Goal: Task Accomplishment & Management: Use online tool/utility

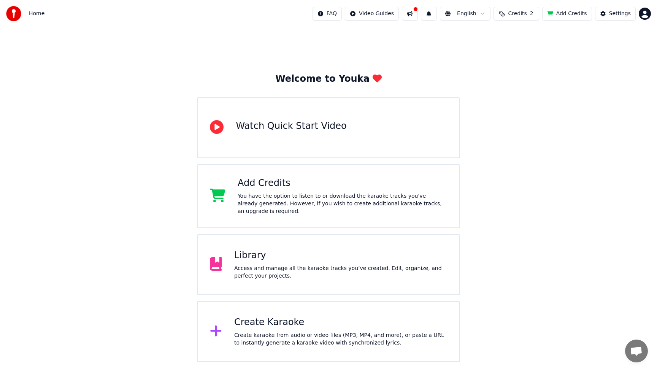
click at [325, 251] on div "Library" at bounding box center [340, 255] width 213 height 12
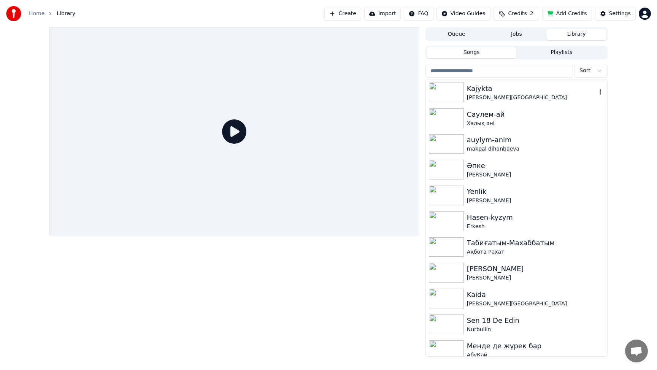
click at [458, 94] on img at bounding box center [446, 93] width 35 height 20
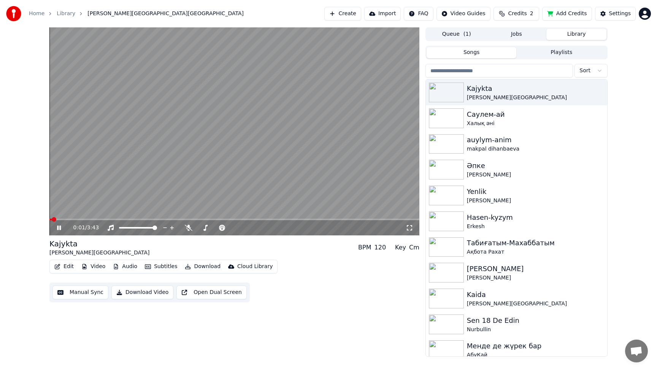
click at [189, 231] on div "0:01 / 3:43" at bounding box center [239, 228] width 332 height 8
click at [60, 228] on icon at bounding box center [59, 228] width 4 height 5
click at [436, 121] on img at bounding box center [446, 118] width 35 height 20
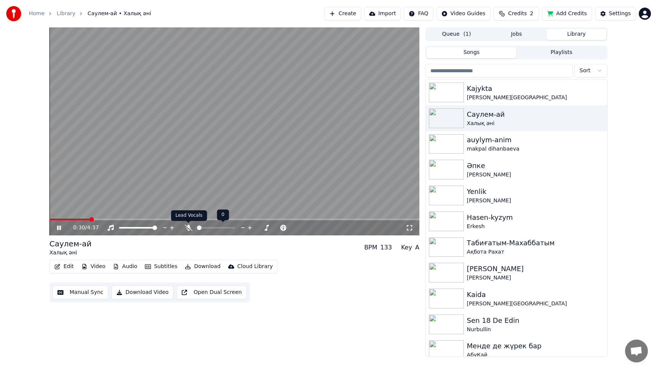
click at [188, 225] on icon at bounding box center [189, 228] width 8 height 6
click at [188, 225] on icon at bounding box center [188, 228] width 4 height 6
click at [193, 228] on div "1:00 / 4:37" at bounding box center [239, 228] width 332 height 8
click at [190, 226] on icon at bounding box center [189, 228] width 8 height 6
click at [60, 229] on icon at bounding box center [59, 228] width 4 height 5
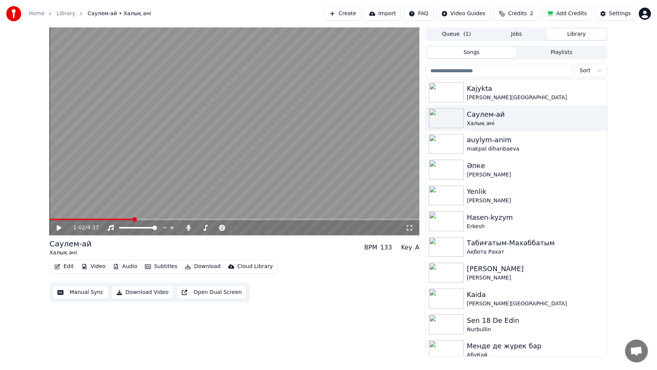
click at [57, 230] on icon at bounding box center [65, 228] width 18 height 6
click at [61, 227] on icon at bounding box center [65, 228] width 18 height 6
click at [209, 219] on span at bounding box center [234, 220] width 370 height 2
click at [61, 226] on icon at bounding box center [65, 228] width 18 height 6
click at [61, 226] on icon at bounding box center [59, 228] width 4 height 5
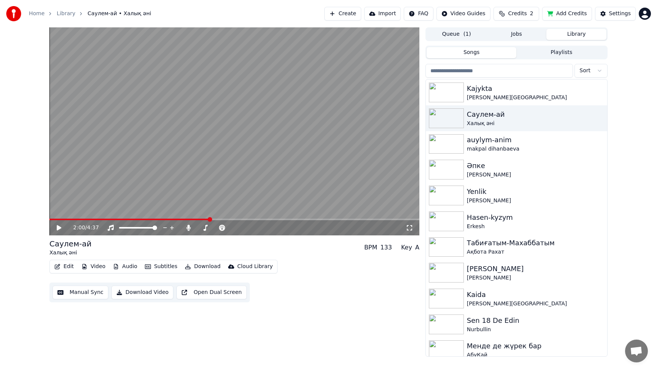
click at [176, 218] on video at bounding box center [234, 131] width 370 height 208
click at [59, 228] on icon at bounding box center [65, 228] width 18 height 6
click at [185, 218] on video at bounding box center [234, 131] width 370 height 208
click at [61, 227] on icon at bounding box center [65, 228] width 18 height 6
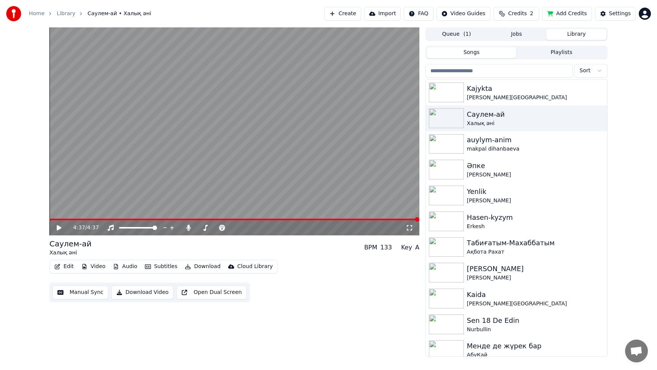
click at [58, 226] on icon at bounding box center [59, 227] width 5 height 5
click at [59, 228] on icon at bounding box center [65, 228] width 18 height 6
click at [59, 228] on icon at bounding box center [59, 227] width 5 height 5
click at [59, 228] on icon at bounding box center [65, 228] width 18 height 6
click at [94, 264] on button "Video" at bounding box center [93, 266] width 30 height 11
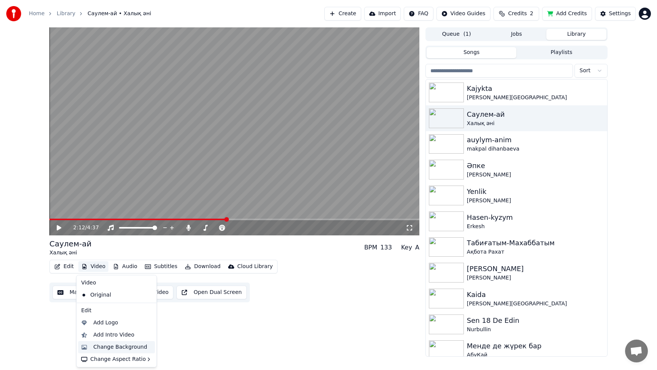
click at [111, 347] on div "Change Background" at bounding box center [121, 347] width 54 height 8
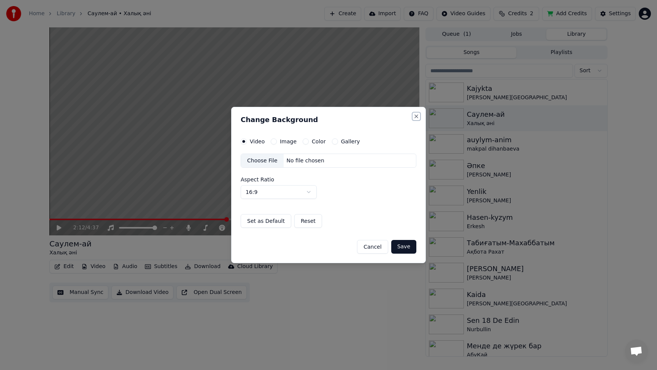
click at [417, 114] on button "Close" at bounding box center [416, 116] width 6 height 6
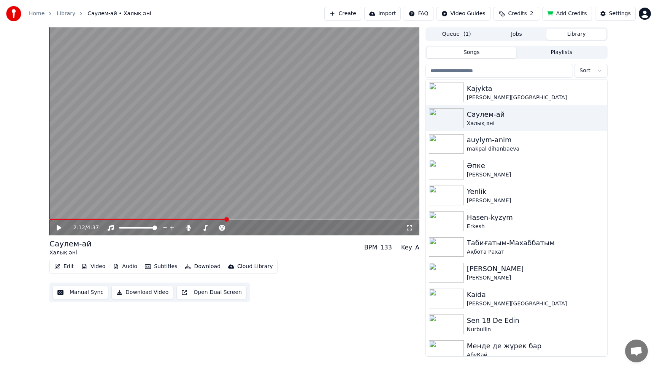
click at [57, 267] on icon "button" at bounding box center [57, 266] width 5 height 5
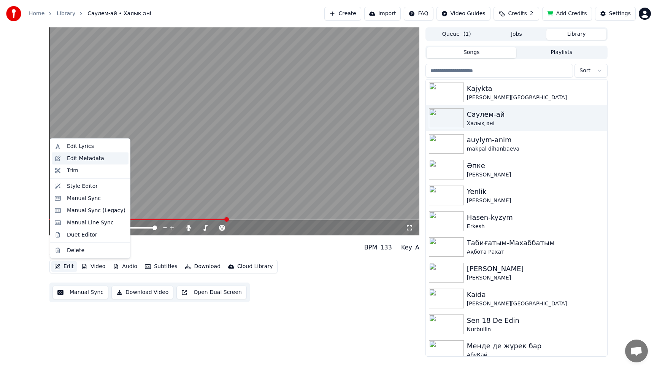
click at [75, 159] on div "Edit Metadata" at bounding box center [85, 158] width 37 height 8
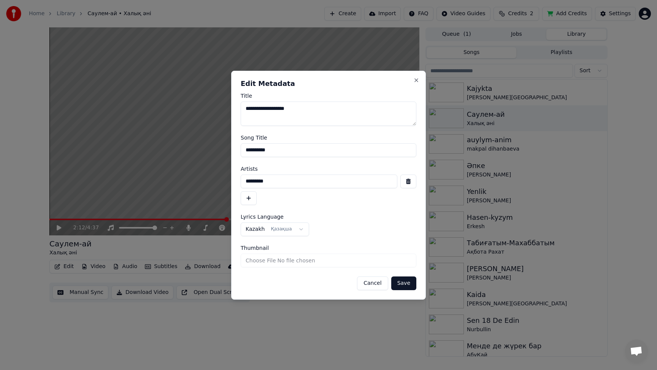
click at [373, 286] on button "Cancel" at bounding box center [372, 283] width 31 height 14
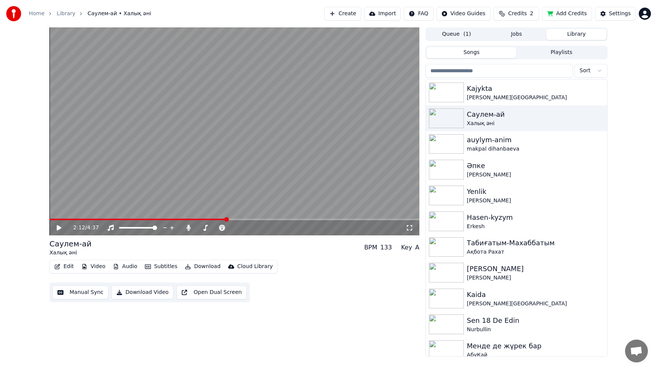
click at [64, 265] on button "Edit" at bounding box center [63, 266] width 25 height 11
click at [345, 295] on div "Edit Video Audio Subtitles Download Cloud Library Manual Sync Download Video Op…" at bounding box center [234, 281] width 370 height 43
click at [219, 294] on button "Open Dual Screen" at bounding box center [211, 293] width 70 height 14
click at [60, 227] on icon at bounding box center [59, 228] width 4 height 5
click at [73, 292] on button "Manual Sync" at bounding box center [80, 293] width 56 height 14
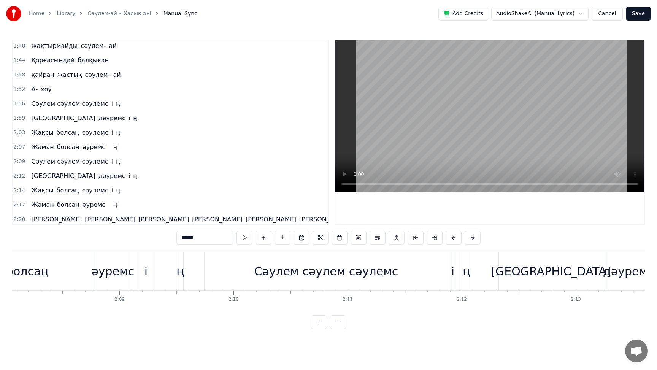
scroll to position [0, 14611]
click at [347, 273] on div "Сәулем сәулем сәулемс" at bounding box center [326, 271] width 144 height 17
type input "**********"
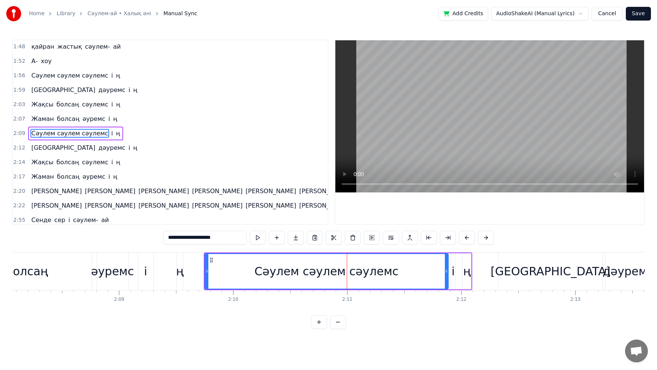
scroll to position [234, 0]
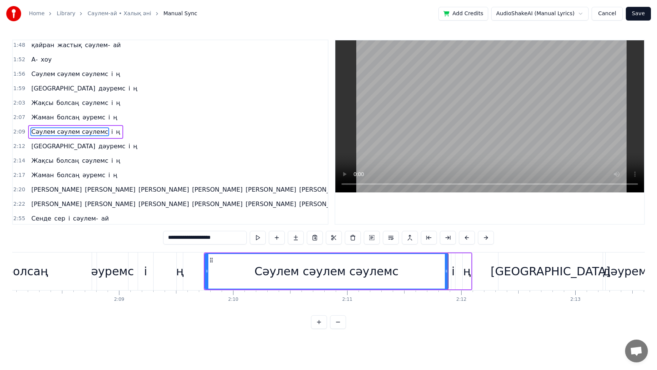
drag, startPoint x: 346, startPoint y: 272, endPoint x: 354, endPoint y: 274, distance: 9.0
click at [354, 274] on div "Сәулем сәулем сәулемс" at bounding box center [326, 271] width 144 height 17
click at [348, 284] on div "Сәулем сәулем сәулемс" at bounding box center [326, 271] width 243 height 35
drag, startPoint x: 346, startPoint y: 290, endPoint x: 354, endPoint y: 291, distance: 7.7
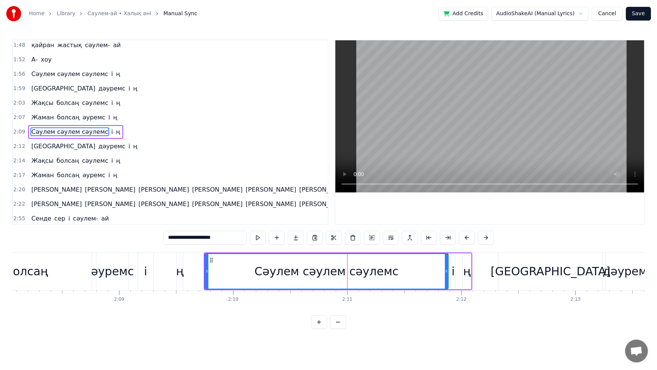
drag, startPoint x: 303, startPoint y: 286, endPoint x: 287, endPoint y: 286, distance: 15.6
click at [287, 286] on div "Сәулем сәулем сәулемс" at bounding box center [326, 271] width 243 height 35
click at [319, 323] on button at bounding box center [319, 322] width 16 height 14
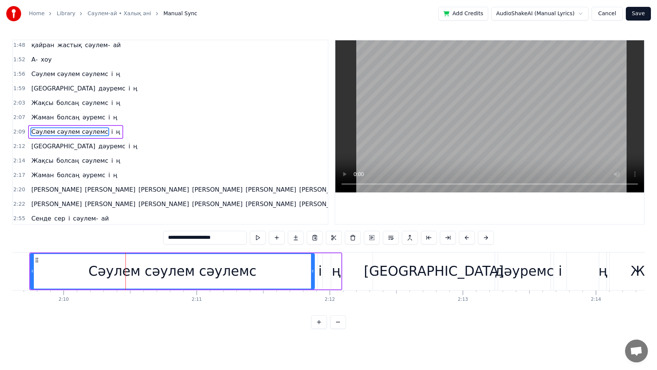
scroll to position [0, 17249]
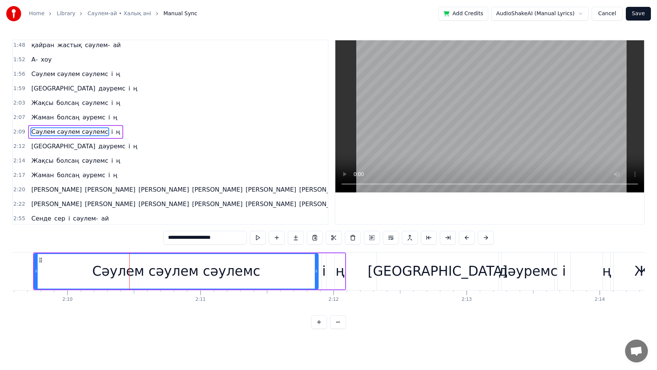
click at [149, 277] on div "Сәулем сәулем сәулемс" at bounding box center [176, 271] width 168 height 20
click at [320, 324] on button at bounding box center [319, 322] width 16 height 14
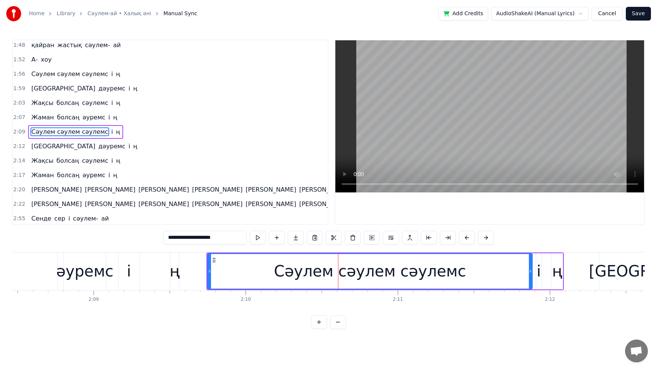
scroll to position [0, 19545]
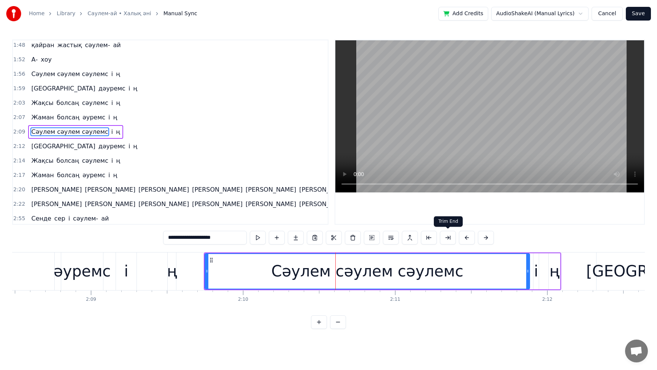
click at [451, 240] on button at bounding box center [448, 238] width 16 height 14
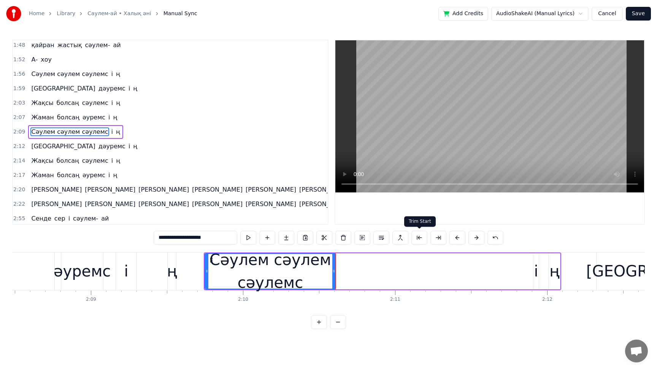
click at [421, 238] on button at bounding box center [419, 238] width 16 height 14
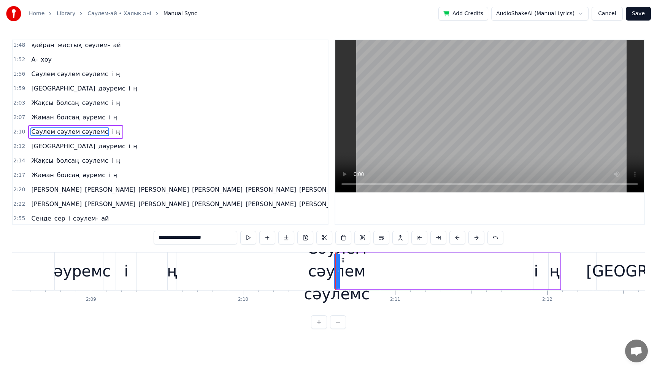
click at [421, 238] on button at bounding box center [419, 238] width 16 height 14
click at [440, 238] on button at bounding box center [439, 238] width 16 height 14
click at [457, 239] on button at bounding box center [458, 238] width 16 height 14
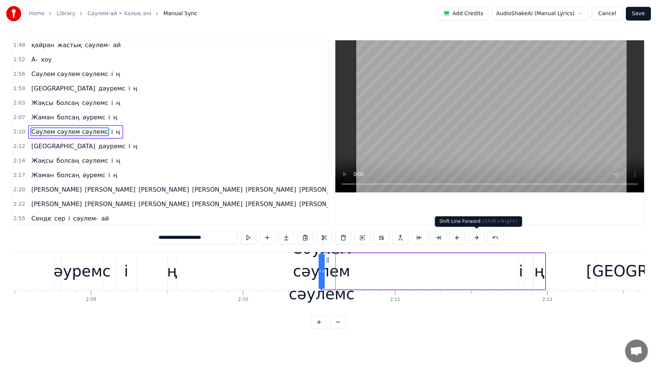
click at [477, 238] on button at bounding box center [477, 238] width 16 height 14
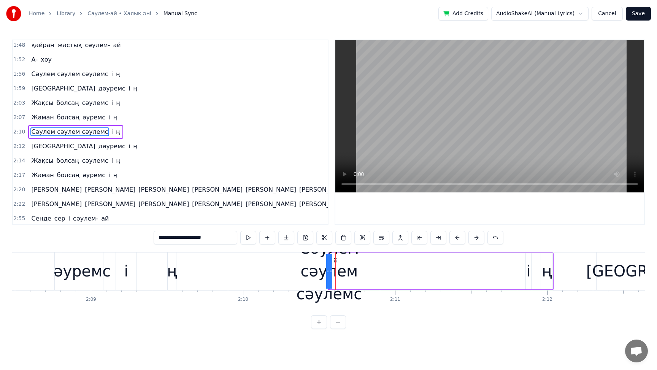
click at [477, 238] on button at bounding box center [477, 238] width 16 height 14
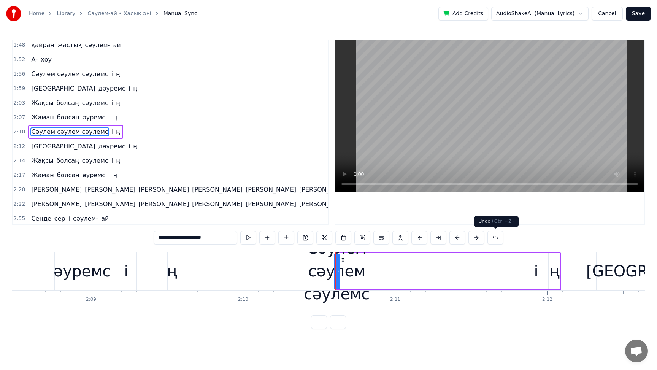
click at [492, 238] on button at bounding box center [496, 238] width 16 height 14
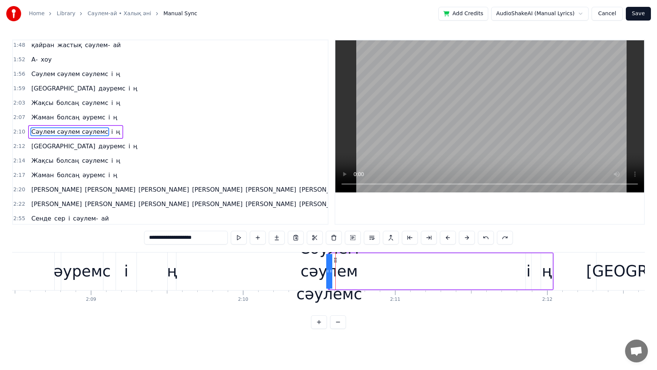
click at [492, 238] on button at bounding box center [486, 238] width 16 height 14
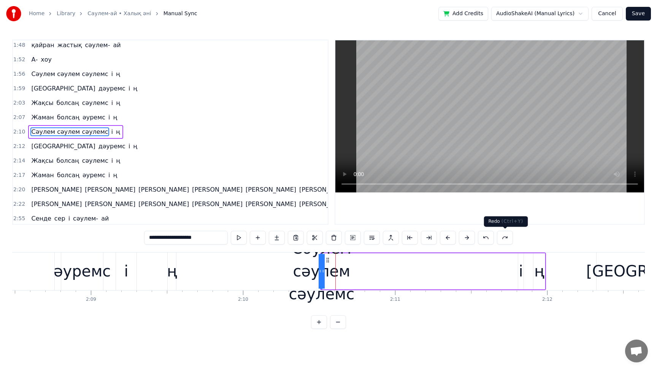
click at [505, 238] on button at bounding box center [505, 238] width 16 height 14
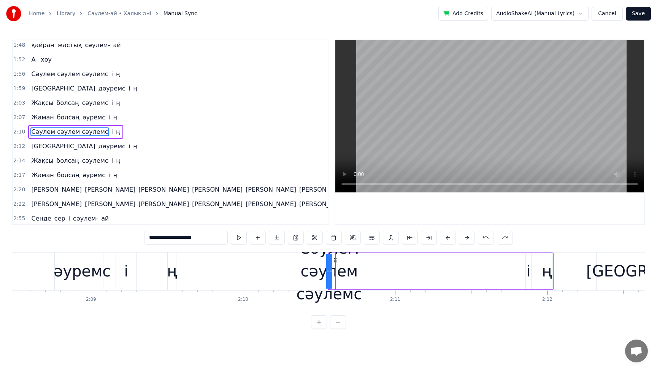
click at [505, 238] on button at bounding box center [505, 238] width 16 height 14
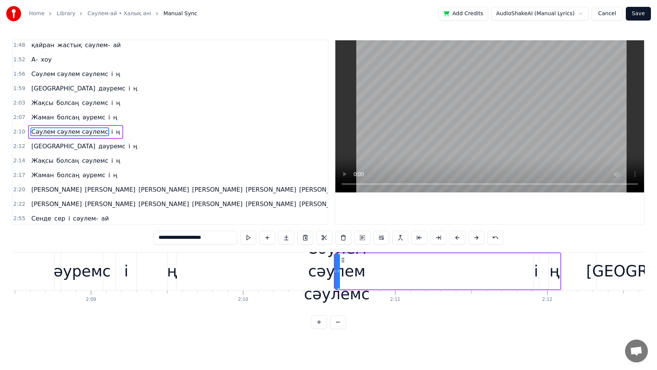
click at [505, 238] on div "0:25 Аяғыма киген i м былғары ет i к сәулем- ай 0:32 Табанымнан барады ызғар өт…" at bounding box center [328, 184] width 633 height 289
click at [496, 237] on button at bounding box center [496, 238] width 16 height 14
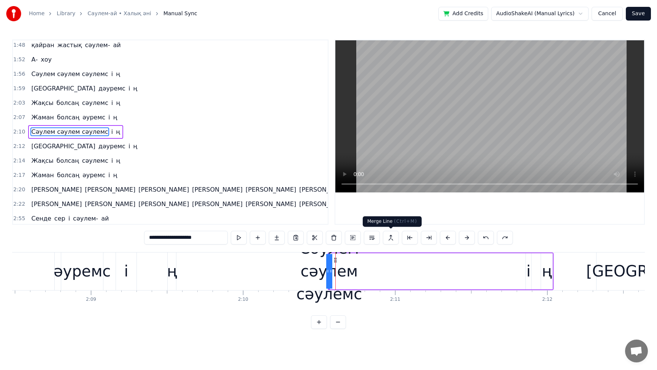
click at [389, 238] on button at bounding box center [391, 238] width 16 height 14
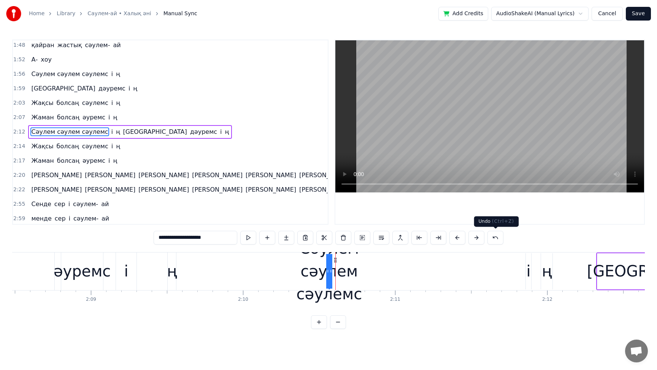
click at [494, 236] on button at bounding box center [496, 238] width 16 height 14
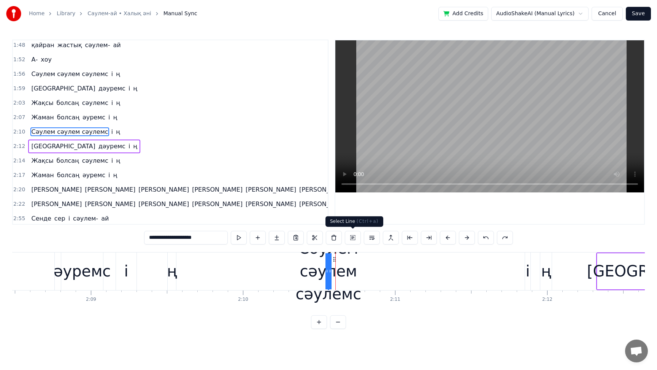
click at [353, 239] on button at bounding box center [353, 238] width 16 height 14
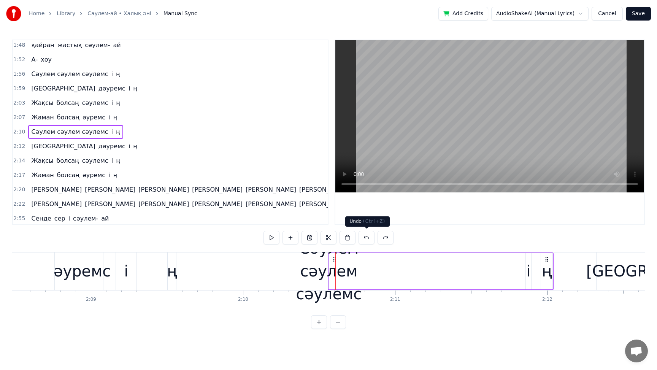
click at [369, 237] on button at bounding box center [367, 238] width 16 height 14
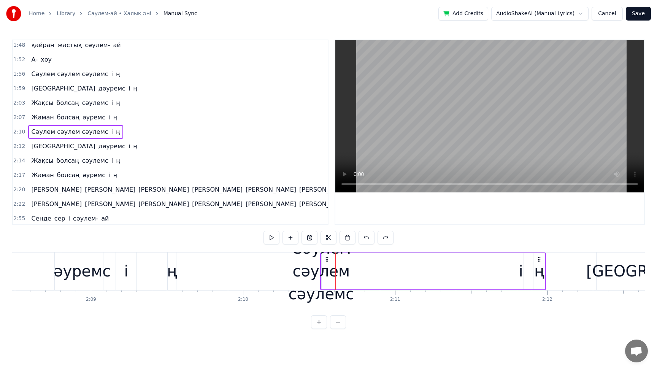
click at [367, 237] on button at bounding box center [367, 238] width 16 height 14
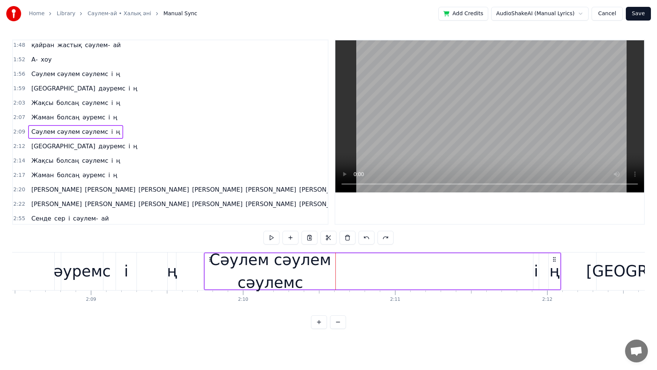
click at [366, 237] on button at bounding box center [367, 238] width 16 height 14
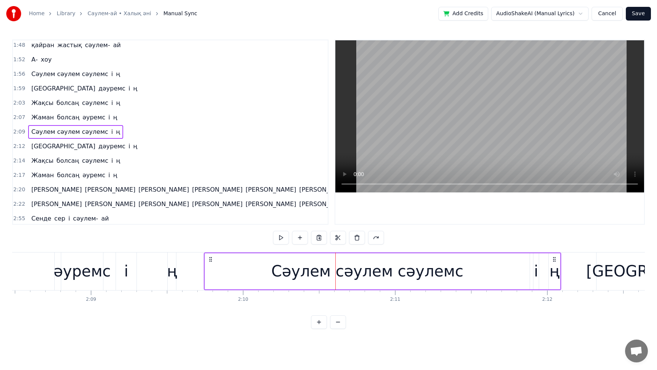
click at [366, 237] on div at bounding box center [328, 238] width 111 height 14
click at [373, 237] on button at bounding box center [376, 238] width 16 height 14
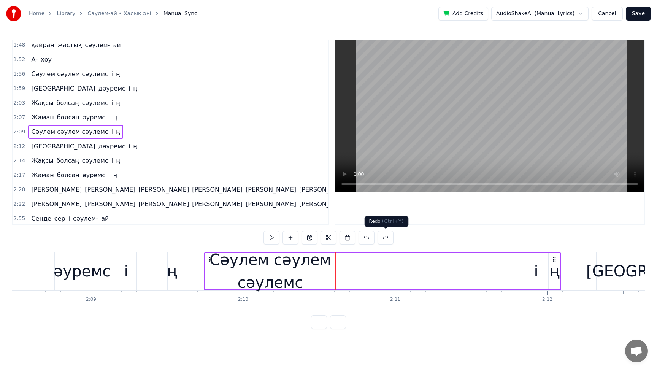
click at [383, 237] on button at bounding box center [386, 238] width 16 height 14
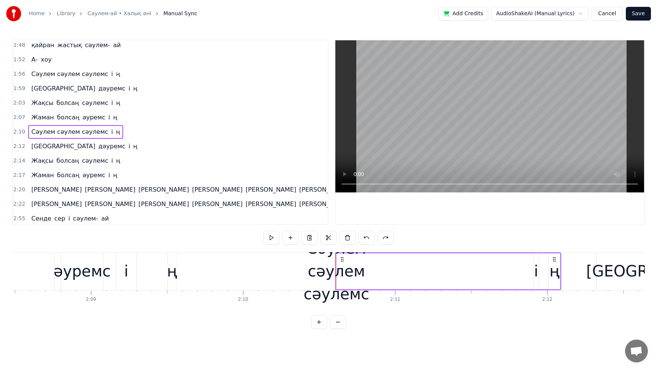
click at [383, 236] on button at bounding box center [386, 238] width 16 height 14
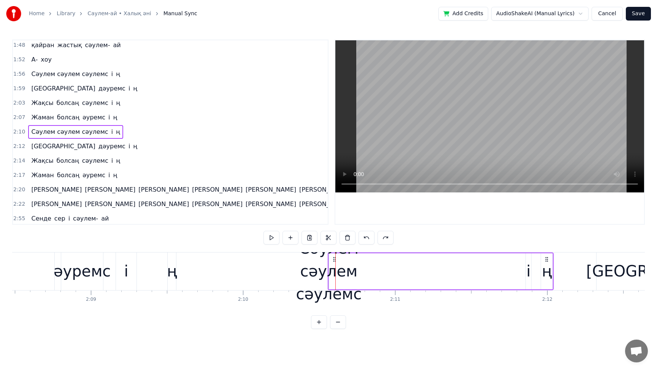
click at [383, 236] on button at bounding box center [386, 238] width 16 height 14
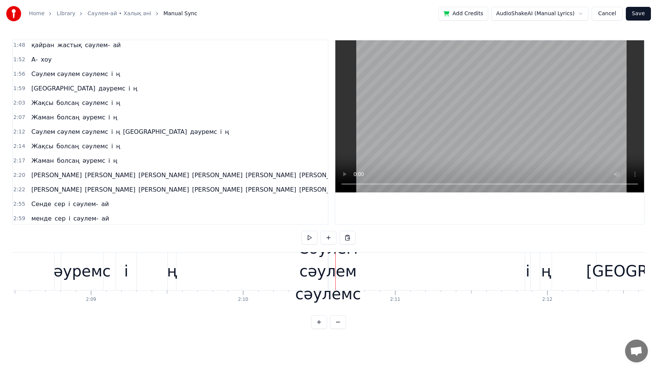
click at [383, 236] on div "0:25 Аяғыма киген i м былғары ет i к сәулем- ай 0:32 Табанымнан барады ызғар өт…" at bounding box center [328, 184] width 633 height 289
click at [267, 280] on div at bounding box center [267, 272] width 0 height 38
click at [609, 12] on button "Cancel" at bounding box center [607, 14] width 31 height 14
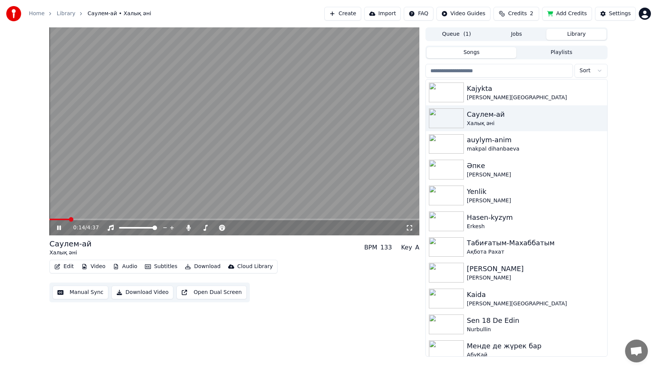
click at [57, 268] on icon "button" at bounding box center [57, 266] width 6 height 5
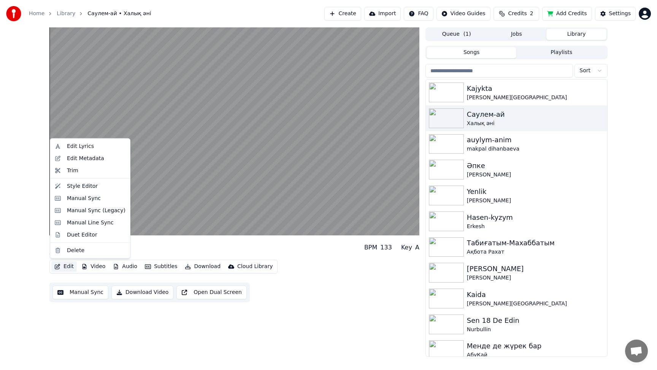
click at [42, 286] on div "Саулем-ай Халық әні BPM 133 Key A Edit Video Audio Subtitles Download Cloud Li…" at bounding box center [328, 191] width 657 height 329
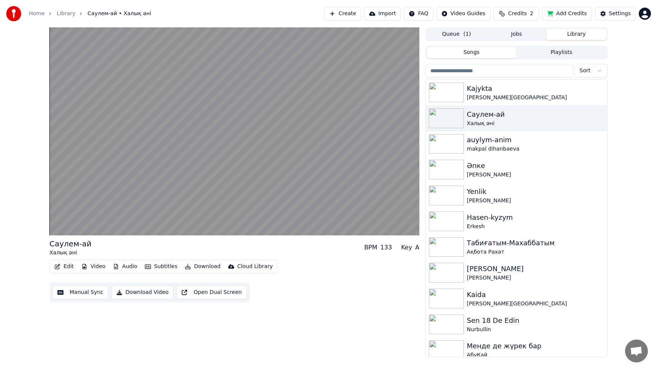
click at [72, 290] on button "Manual Sync" at bounding box center [80, 293] width 56 height 14
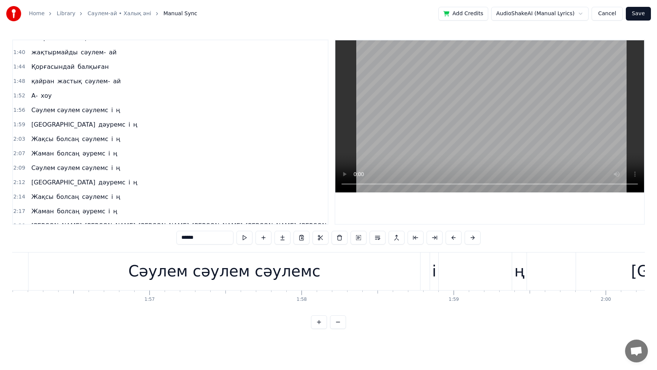
scroll to position [0, 17672]
drag, startPoint x: 408, startPoint y: 274, endPoint x: 462, endPoint y: 283, distance: 54.3
click at [462, 283] on div "Сәулем сәулем сәулемс i ң" at bounding box center [267, 272] width 500 height 38
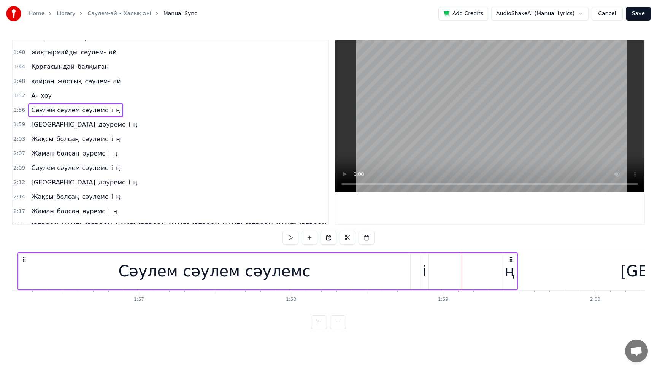
click at [24, 259] on icon at bounding box center [24, 259] width 6 height 6
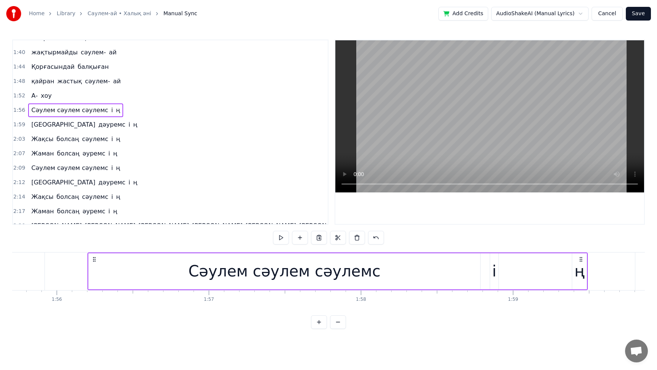
scroll to position [0, 17604]
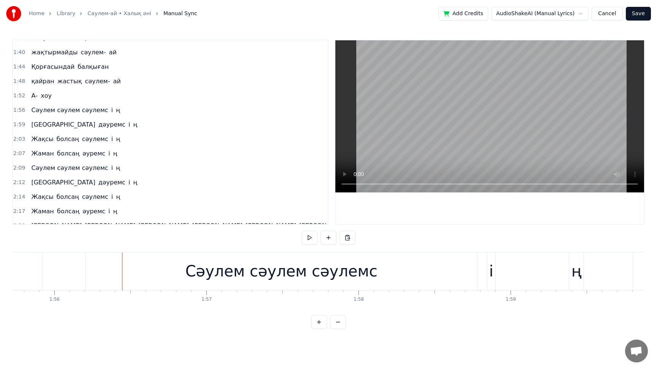
drag, startPoint x: 121, startPoint y: 276, endPoint x: 169, endPoint y: 281, distance: 48.2
click at [170, 281] on div "Сәулем сәулем сәулемс" at bounding box center [282, 272] width 392 height 38
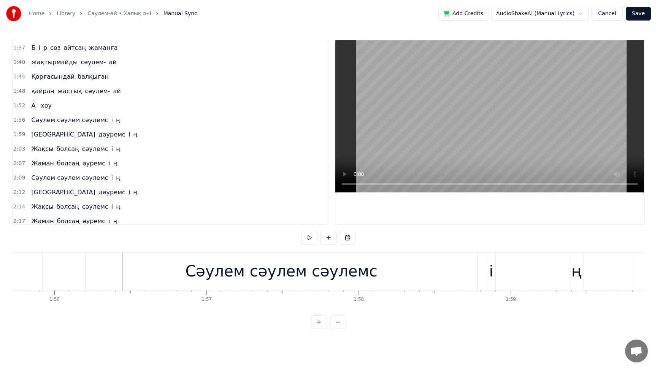
scroll to position [176, 0]
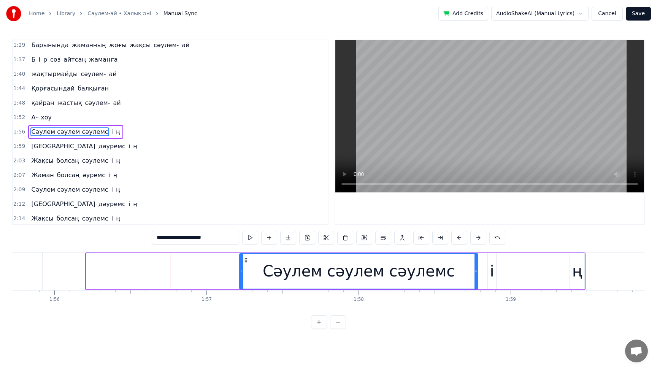
drag, startPoint x: 89, startPoint y: 272, endPoint x: 242, endPoint y: 273, distance: 153.7
click at [242, 274] on div at bounding box center [241, 271] width 3 height 35
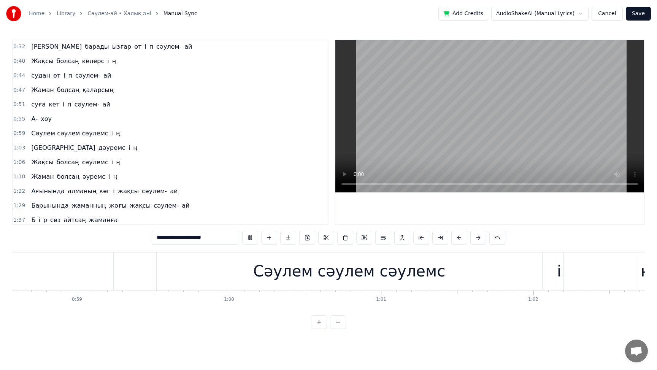
scroll to position [0, 8915]
click at [607, 11] on button "Cancel" at bounding box center [607, 14] width 31 height 14
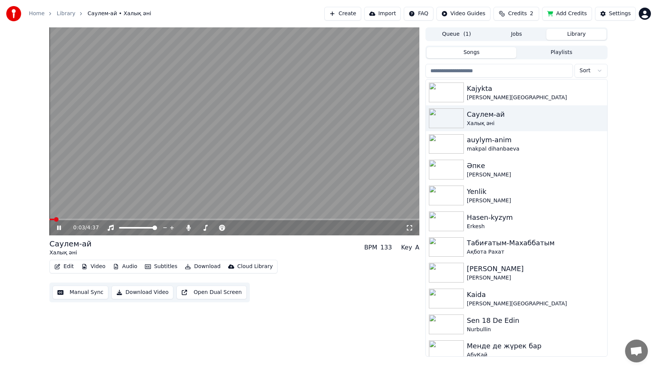
click at [59, 225] on icon at bounding box center [65, 228] width 18 height 6
click at [441, 142] on img at bounding box center [446, 144] width 35 height 20
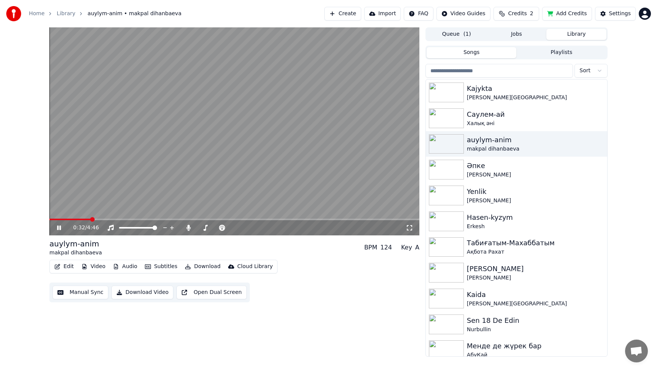
click at [60, 228] on icon at bounding box center [59, 228] width 4 height 5
click at [89, 292] on button "Manual Sync" at bounding box center [80, 293] width 56 height 14
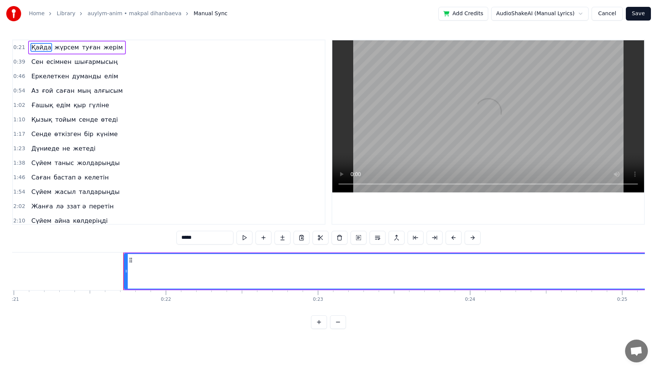
scroll to position [0, 3266]
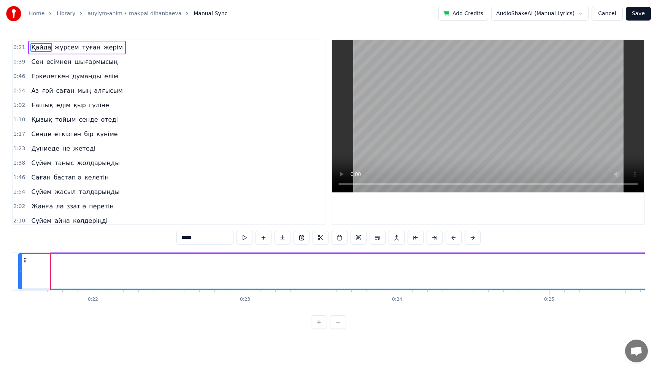
drag, startPoint x: 53, startPoint y: 271, endPoint x: 22, endPoint y: 270, distance: 30.8
click at [22, 270] on icon at bounding box center [20, 271] width 3 height 6
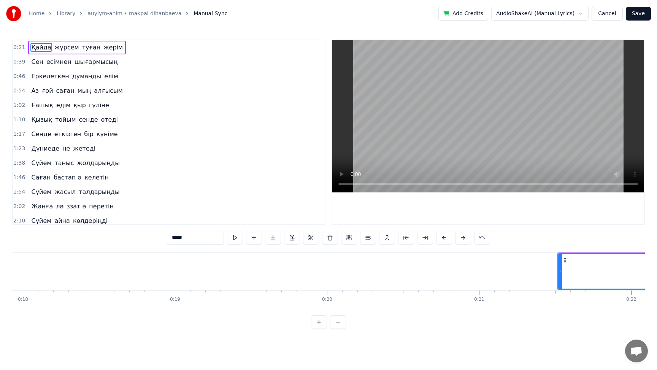
scroll to position [0, 2732]
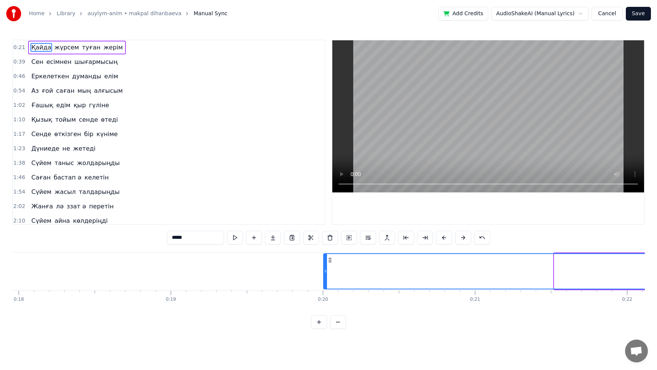
drag, startPoint x: 556, startPoint y: 272, endPoint x: 322, endPoint y: 279, distance: 234.0
click at [324, 279] on div at bounding box center [325, 271] width 3 height 35
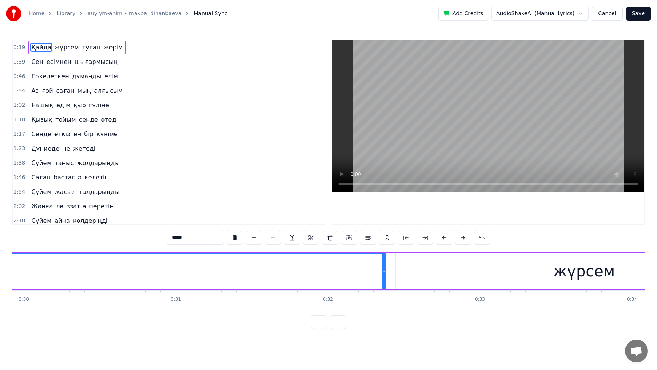
scroll to position [0, 4560]
click at [410, 275] on div "жүрсем" at bounding box center [576, 271] width 377 height 36
type input "******"
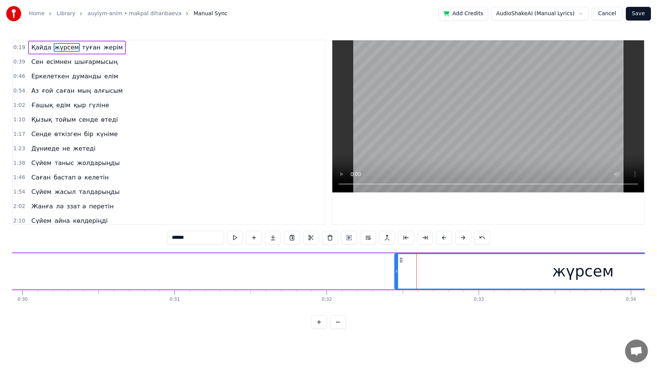
scroll to position [0, 4555]
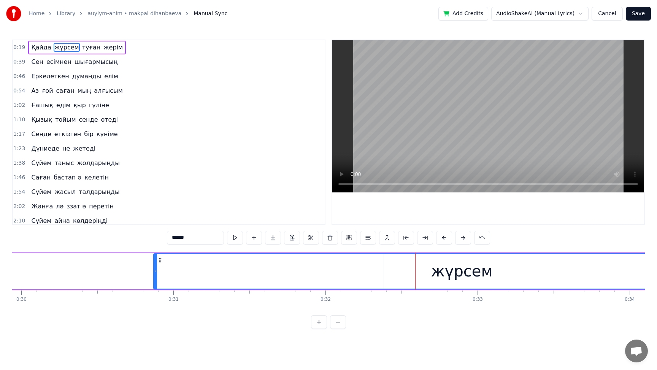
drag, startPoint x: 394, startPoint y: 273, endPoint x: 154, endPoint y: 276, distance: 240.0
click at [154, 276] on div at bounding box center [155, 271] width 3 height 35
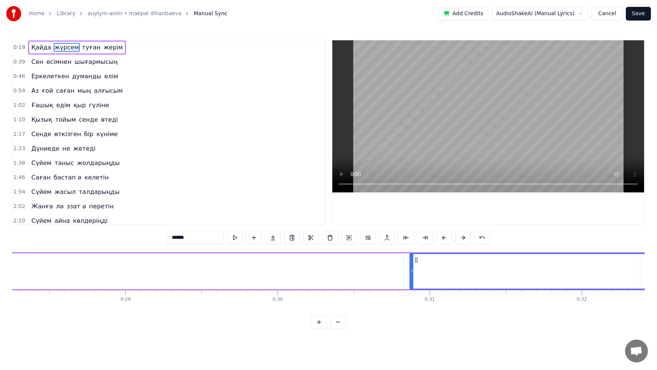
scroll to position [0, 4296]
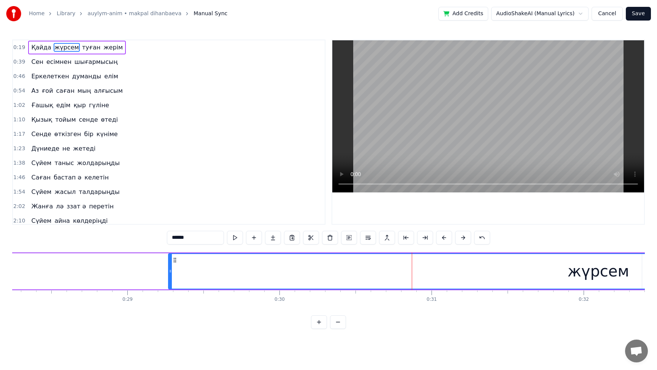
drag, startPoint x: 413, startPoint y: 272, endPoint x: 170, endPoint y: 264, distance: 243.2
click at [170, 264] on div at bounding box center [170, 271] width 3 height 35
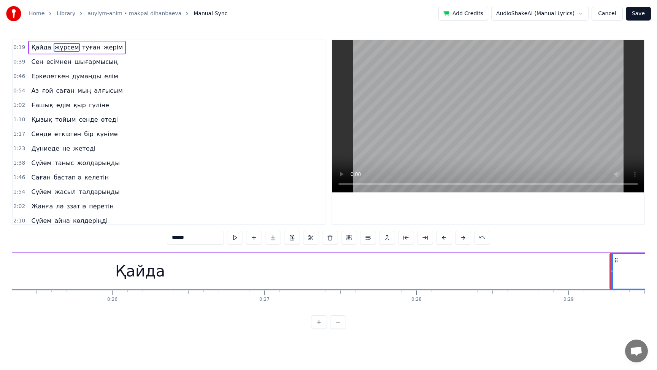
scroll to position [0, 3859]
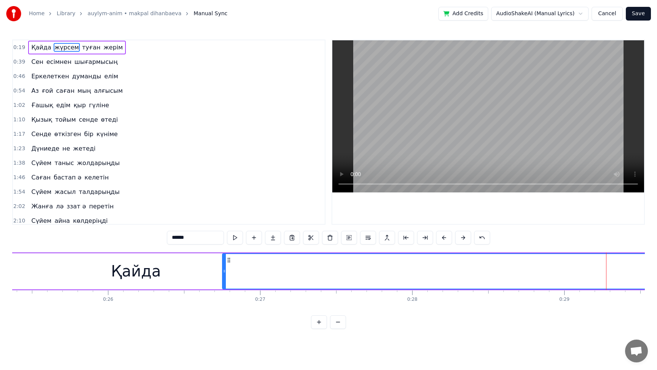
drag, startPoint x: 607, startPoint y: 270, endPoint x: 220, endPoint y: 288, distance: 387.6
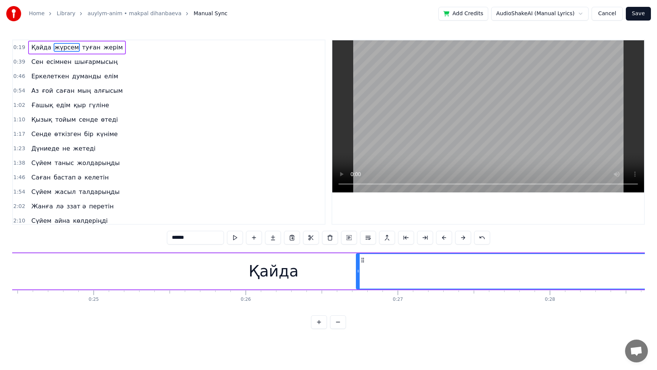
scroll to position [0, 3720]
drag, startPoint x: 358, startPoint y: 272, endPoint x: 200, endPoint y: 257, distance: 158.8
click at [202, 257] on div at bounding box center [203, 271] width 3 height 35
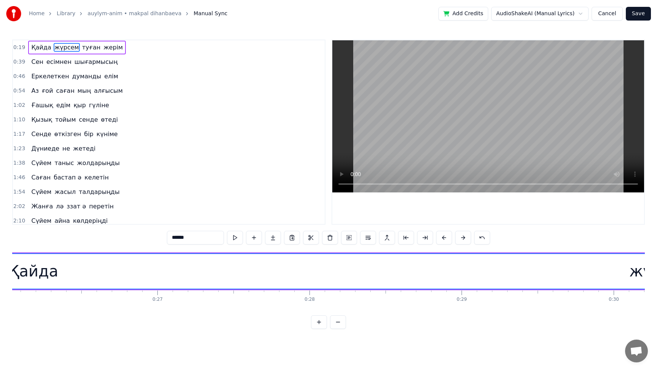
scroll to position [0, 3939]
drag, startPoint x: 29, startPoint y: 290, endPoint x: 40, endPoint y: 291, distance: 11.5
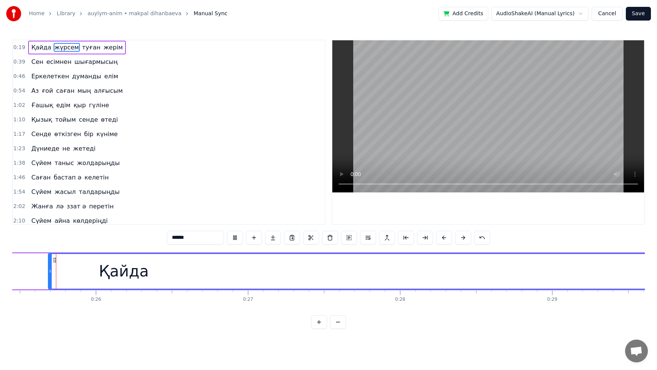
scroll to position [0, 3869]
drag, startPoint x: 107, startPoint y: 271, endPoint x: 102, endPoint y: 264, distance: 8.2
drag, startPoint x: 54, startPoint y: 270, endPoint x: 104, endPoint y: 272, distance: 50.2
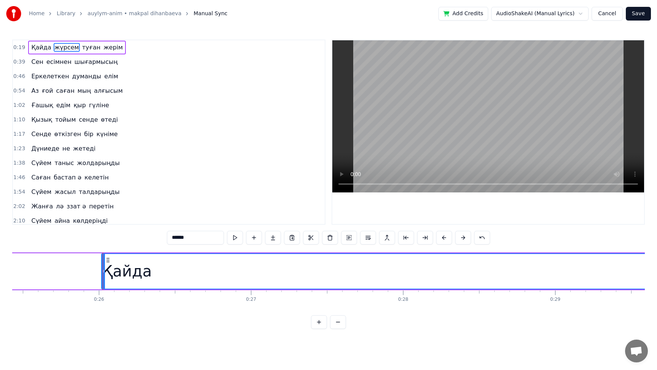
click at [104, 272] on icon at bounding box center [103, 271] width 3 height 6
click at [236, 237] on button at bounding box center [235, 238] width 16 height 14
click at [256, 237] on button at bounding box center [254, 238] width 16 height 14
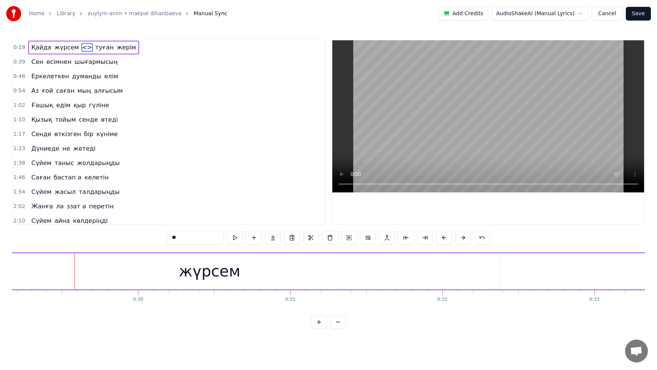
scroll to position [0, 4462]
click at [196, 240] on input "**" at bounding box center [195, 238] width 57 height 14
click at [480, 236] on button at bounding box center [482, 238] width 16 height 14
click at [612, 14] on button "Cancel" at bounding box center [607, 14] width 31 height 14
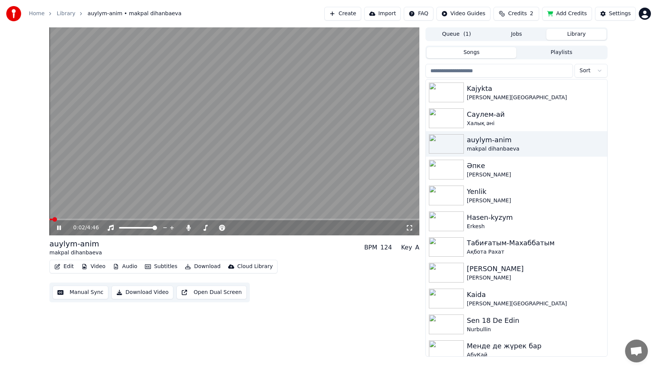
click at [57, 229] on icon at bounding box center [65, 228] width 18 height 6
click at [200, 292] on button "Open Dual Screen" at bounding box center [211, 293] width 70 height 14
click at [227, 128] on video at bounding box center [234, 131] width 370 height 208
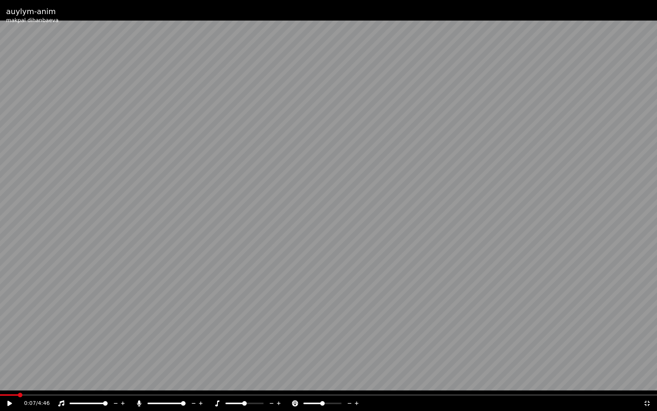
click at [649, 370] on icon at bounding box center [647, 403] width 8 height 6
